Goal: Information Seeking & Learning: Understand process/instructions

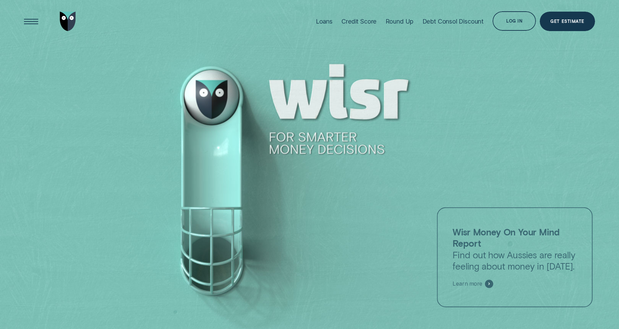
click at [513, 22] on div "Log in" at bounding box center [514, 22] width 16 height 4
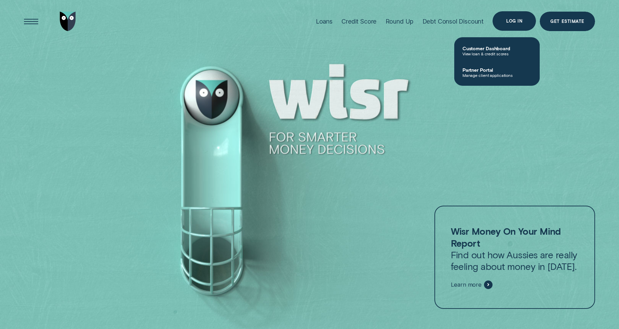
click at [513, 25] on div "Log in" at bounding box center [513, 20] width 43 height 19
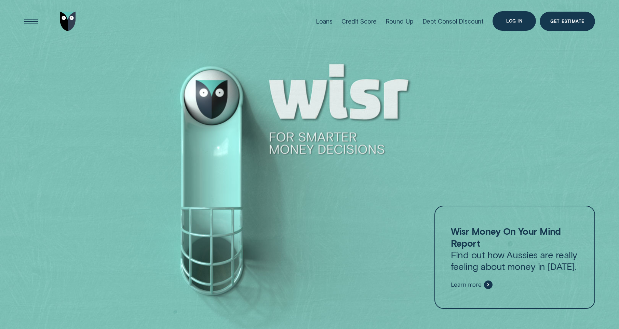
click at [513, 25] on div "Log in" at bounding box center [513, 20] width 43 height 19
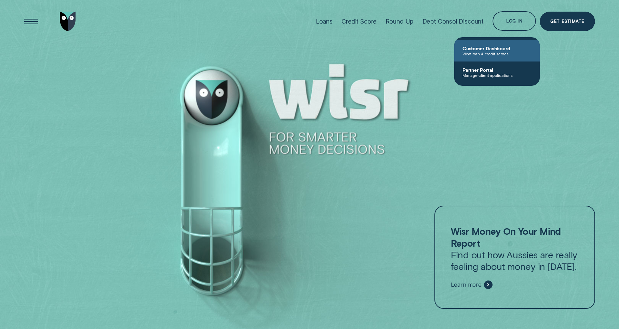
click at [500, 46] on span "Customer Dashboard" at bounding box center [496, 48] width 69 height 6
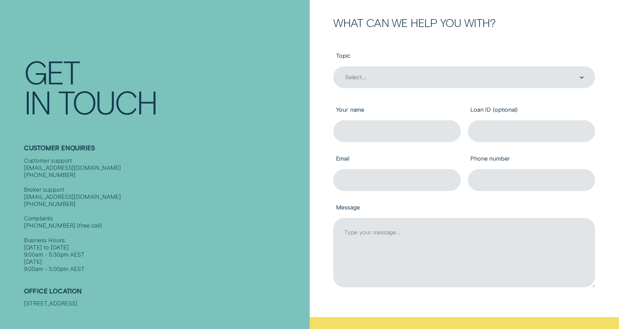
scroll to position [317, 0]
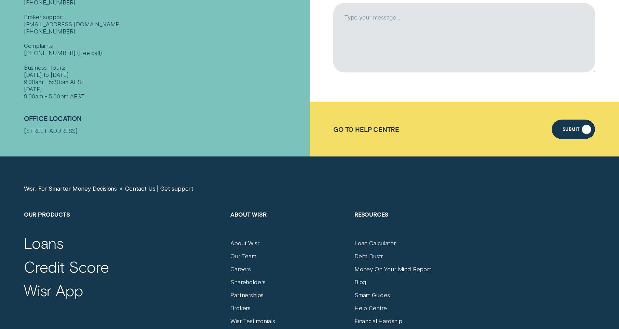
click at [574, 131] on div "Submit" at bounding box center [570, 130] width 17 height 4
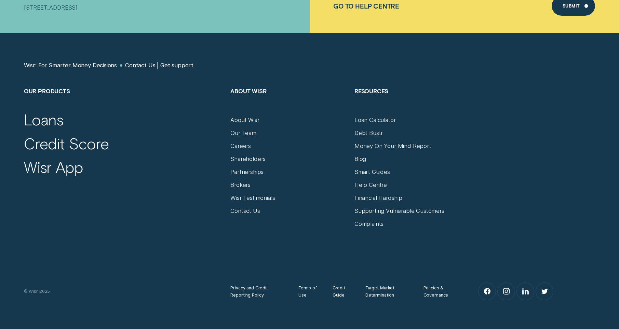
scroll to position [525, 0]
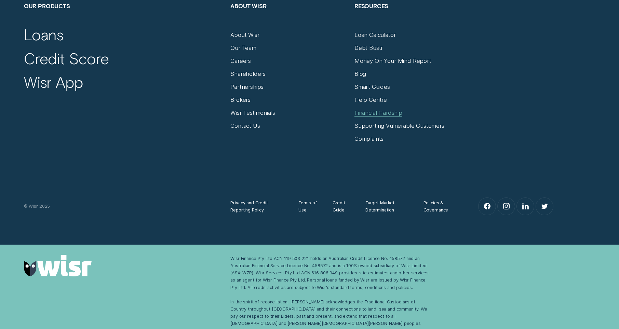
click at [384, 113] on div "Financial Hardship" at bounding box center [378, 112] width 48 height 7
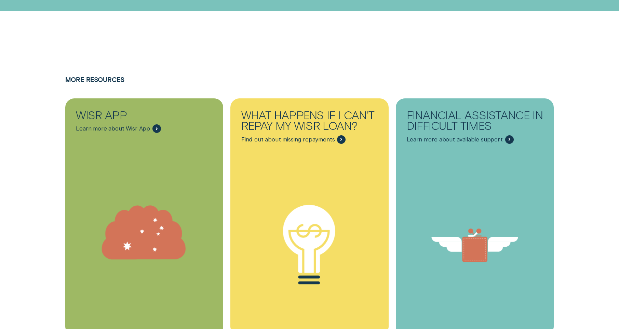
scroll to position [1848, 0]
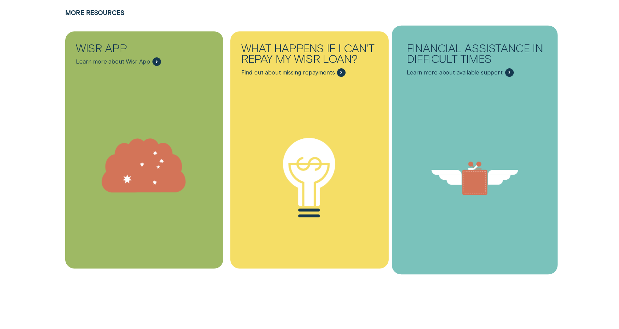
click at [510, 68] on div "Financial assistance in difficult times - Learn more" at bounding box center [509, 72] width 9 height 9
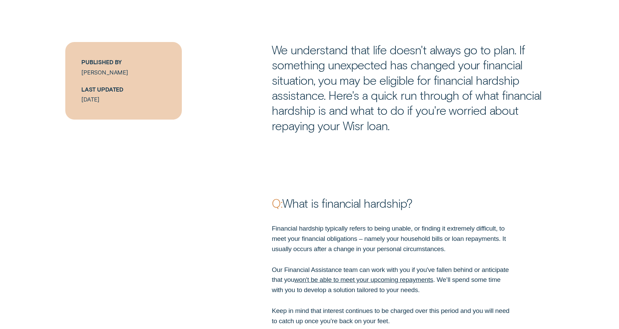
scroll to position [529, 0]
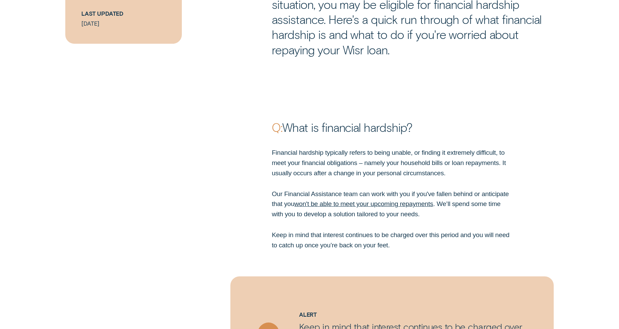
click at [382, 203] on link "won't be able to meet your upcoming repayments" at bounding box center [363, 203] width 139 height 7
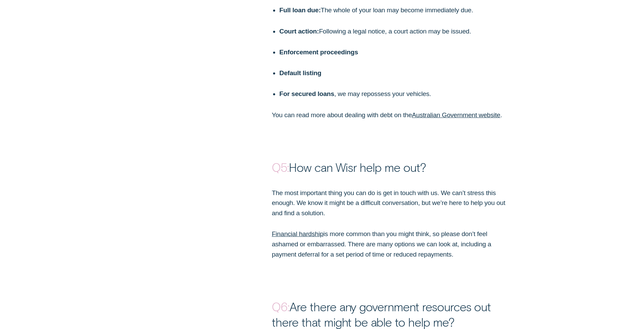
scroll to position [1643, 0]
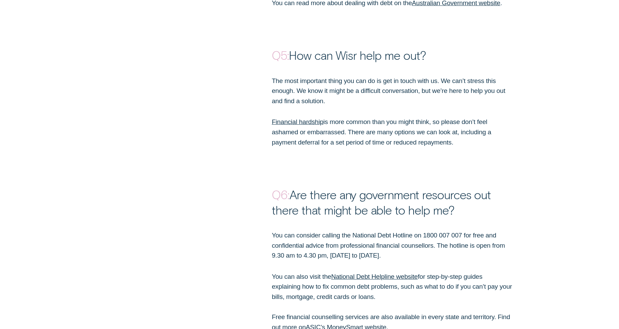
click at [301, 118] on link "Financial hardship" at bounding box center [298, 121] width 52 height 7
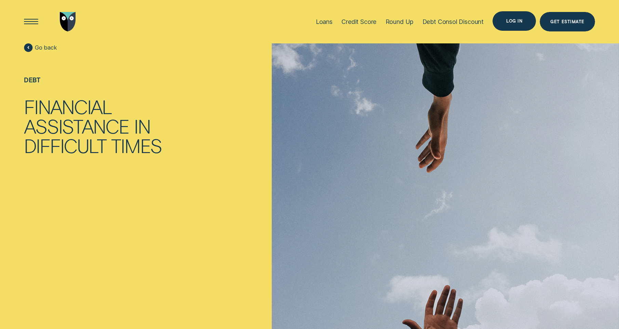
click at [515, 23] on div "Log in" at bounding box center [514, 21] width 16 height 4
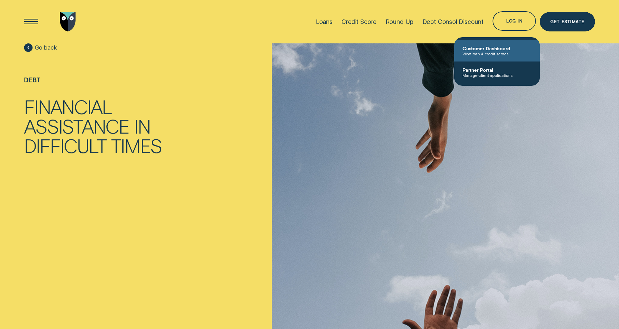
click at [490, 49] on span "Customer Dashboard" at bounding box center [496, 48] width 69 height 6
